Goal: Task Accomplishment & Management: Complete application form

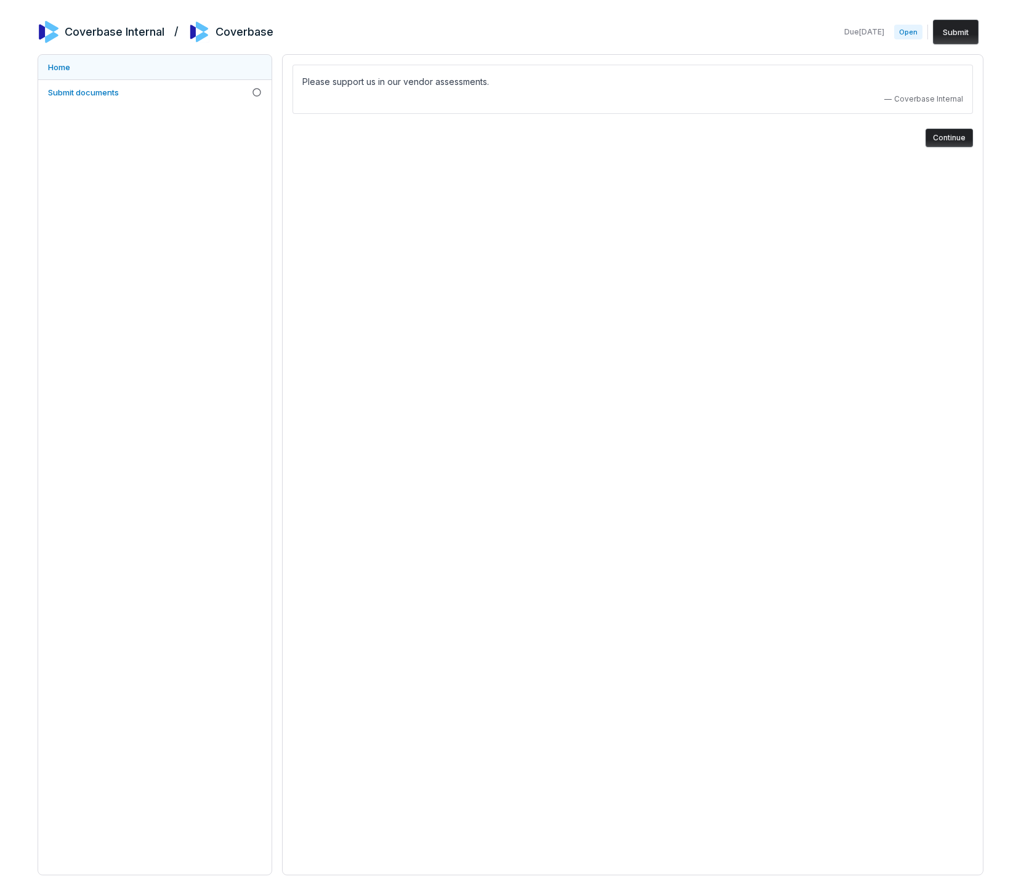
click at [116, 73] on link "Home" at bounding box center [154, 67] width 233 height 25
click at [111, 73] on link "Home" at bounding box center [154, 67] width 233 height 25
click at [89, 80] on link "Submit documents" at bounding box center [154, 92] width 233 height 25
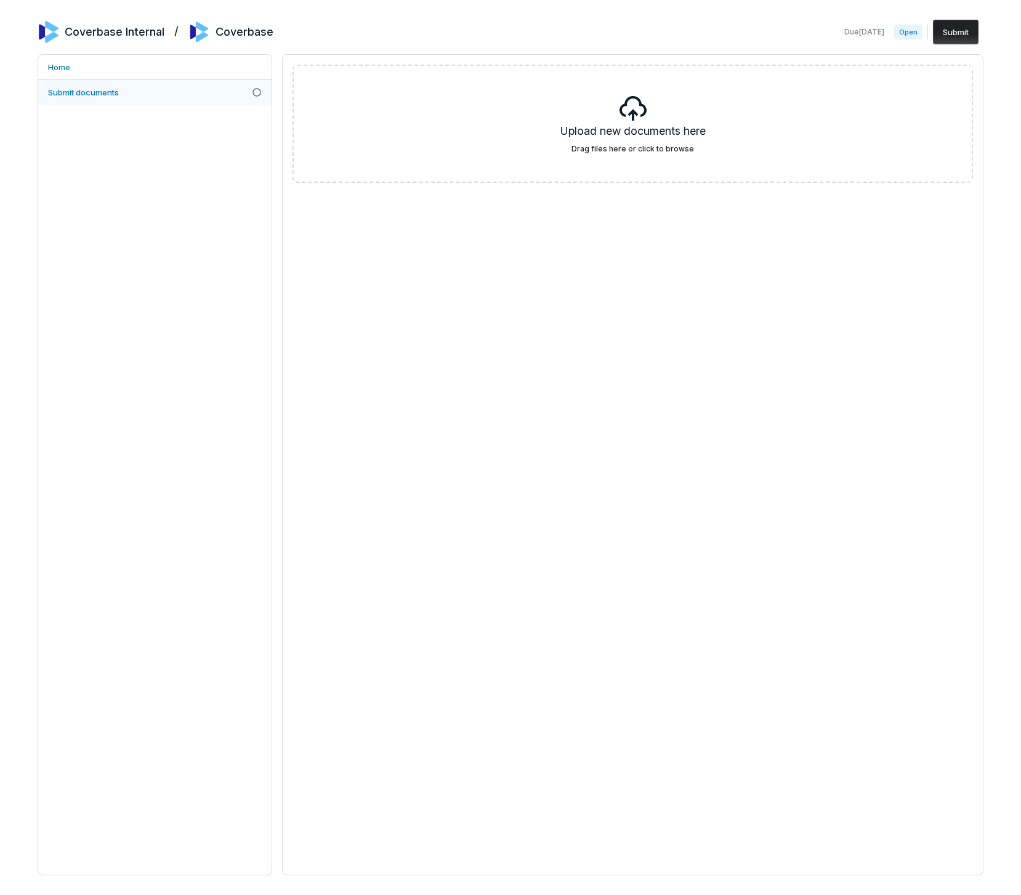
click at [93, 92] on span "Submit documents" at bounding box center [83, 92] width 71 height 10
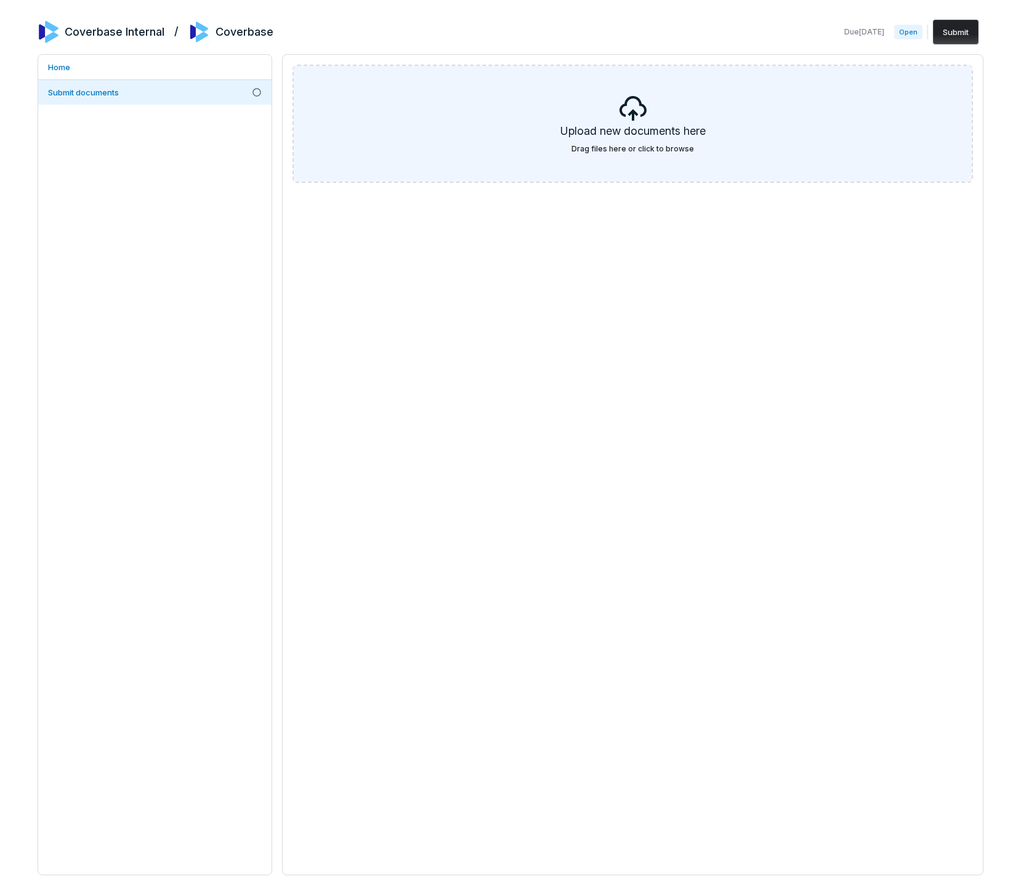
click at [536, 110] on div "Upload new documents here Drag files here or click to browse" at bounding box center [633, 124] width 678 height 116
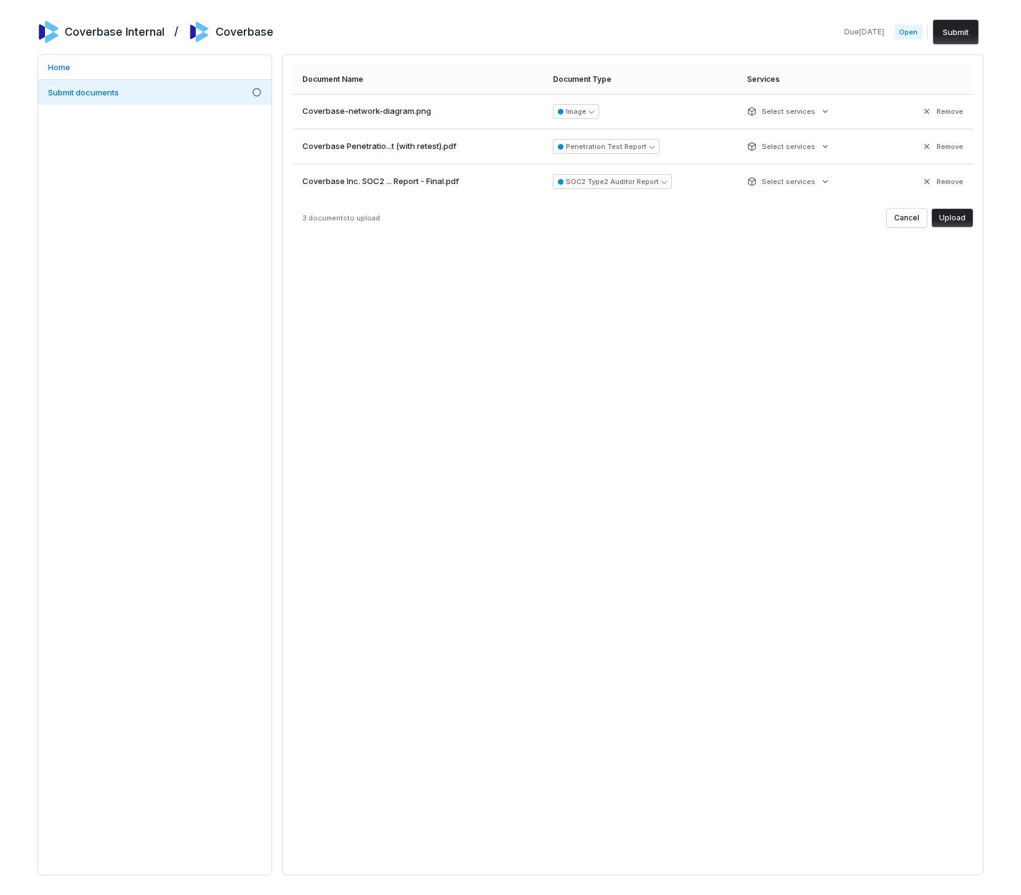
click at [965, 226] on button "Upload" at bounding box center [952, 218] width 41 height 18
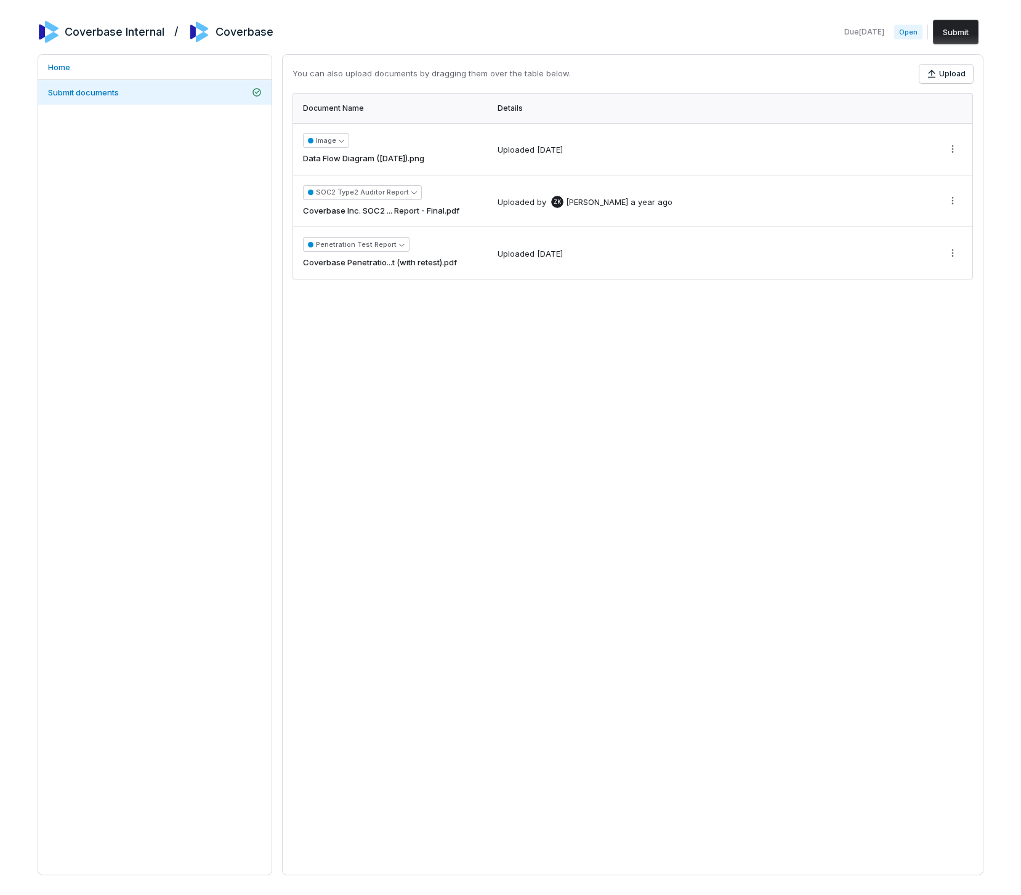
click at [948, 38] on button "Submit" at bounding box center [956, 32] width 46 height 25
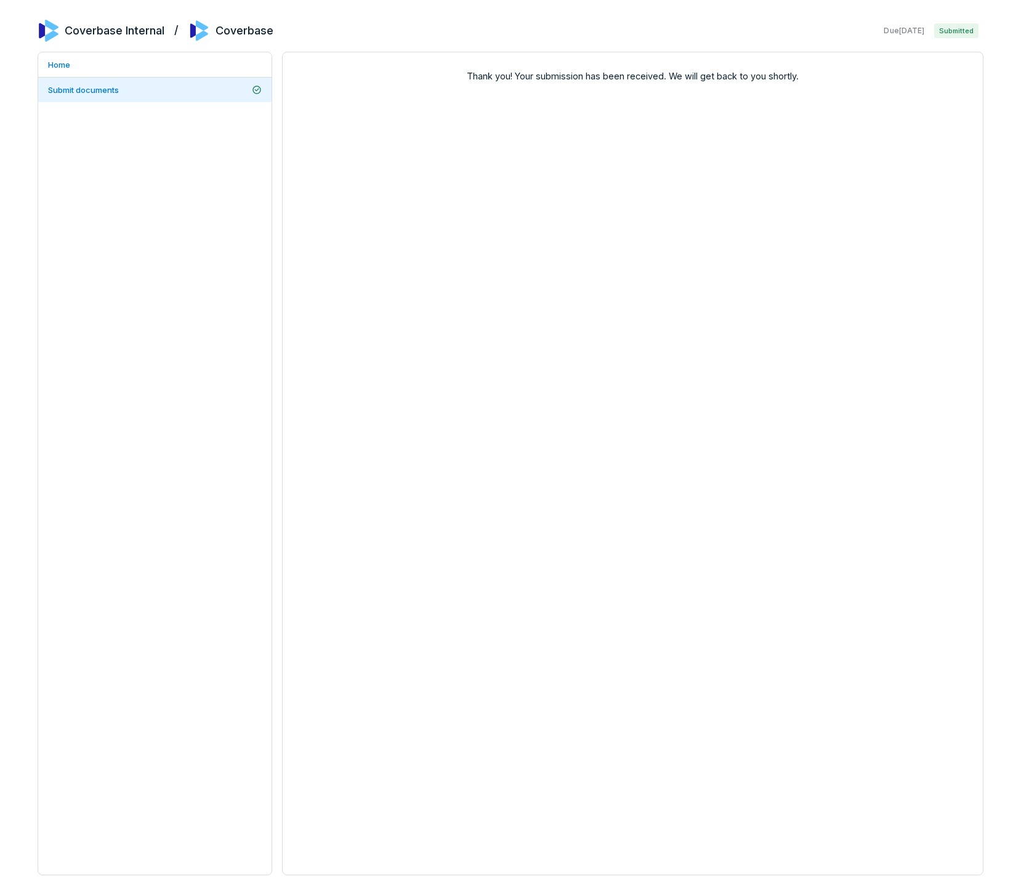
click at [185, 156] on div "Home Submit documents" at bounding box center [155, 464] width 235 height 824
